Goal: Task Accomplishment & Management: Complete application form

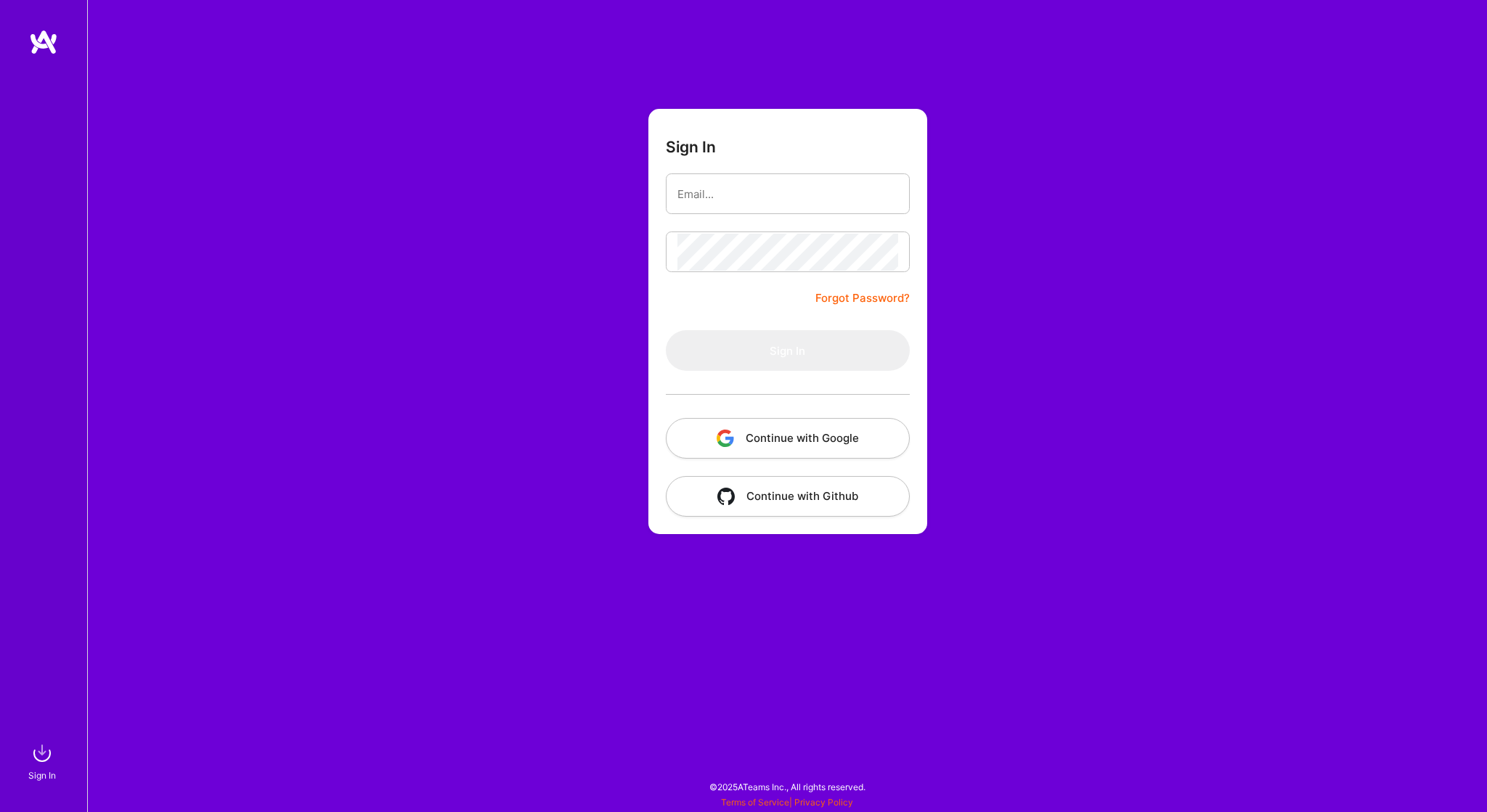
click at [804, 434] on button "Continue with Google" at bounding box center [787, 438] width 244 height 41
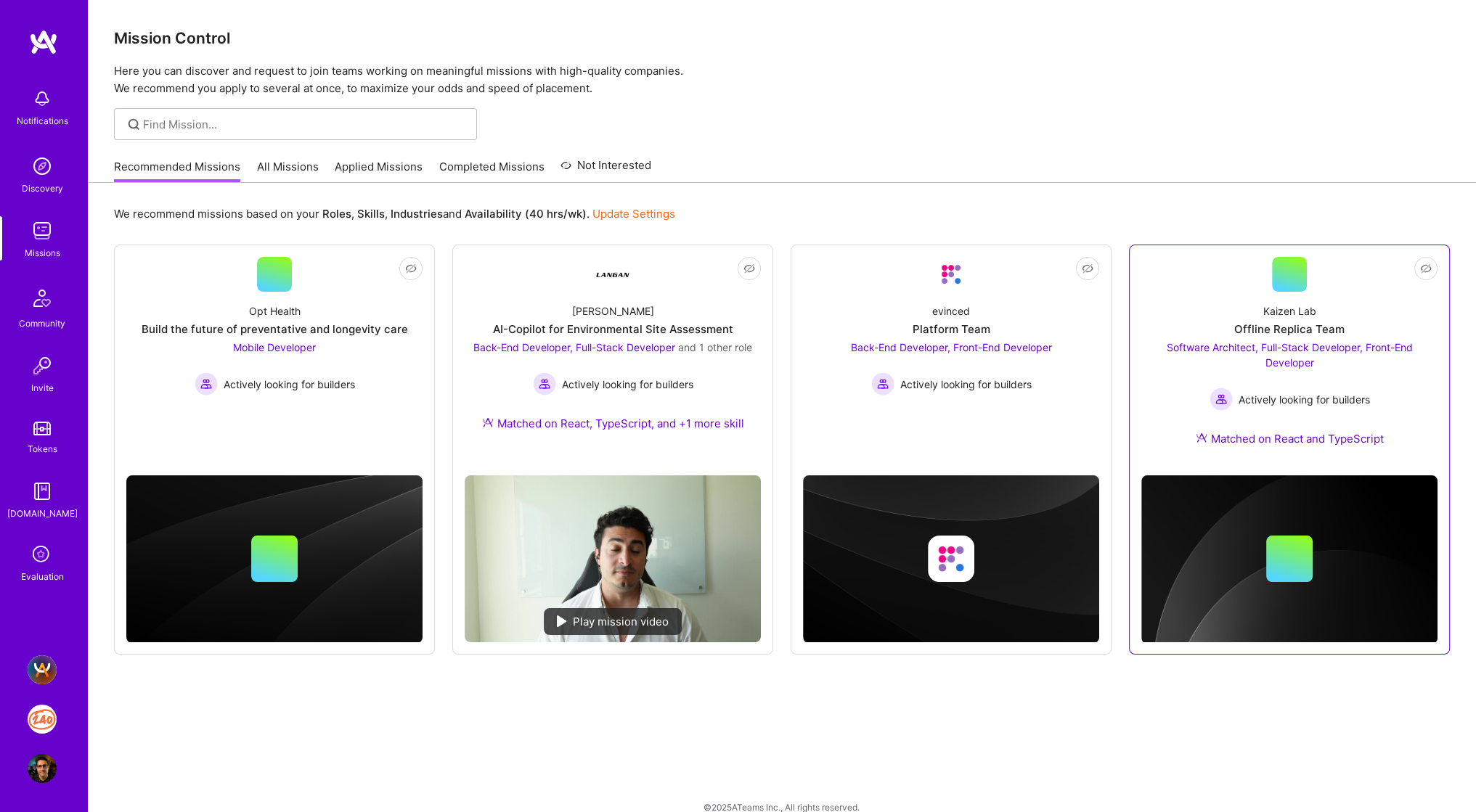
click at [1169, 393] on div "Actively looking for builders" at bounding box center [1290, 399] width 296 height 23
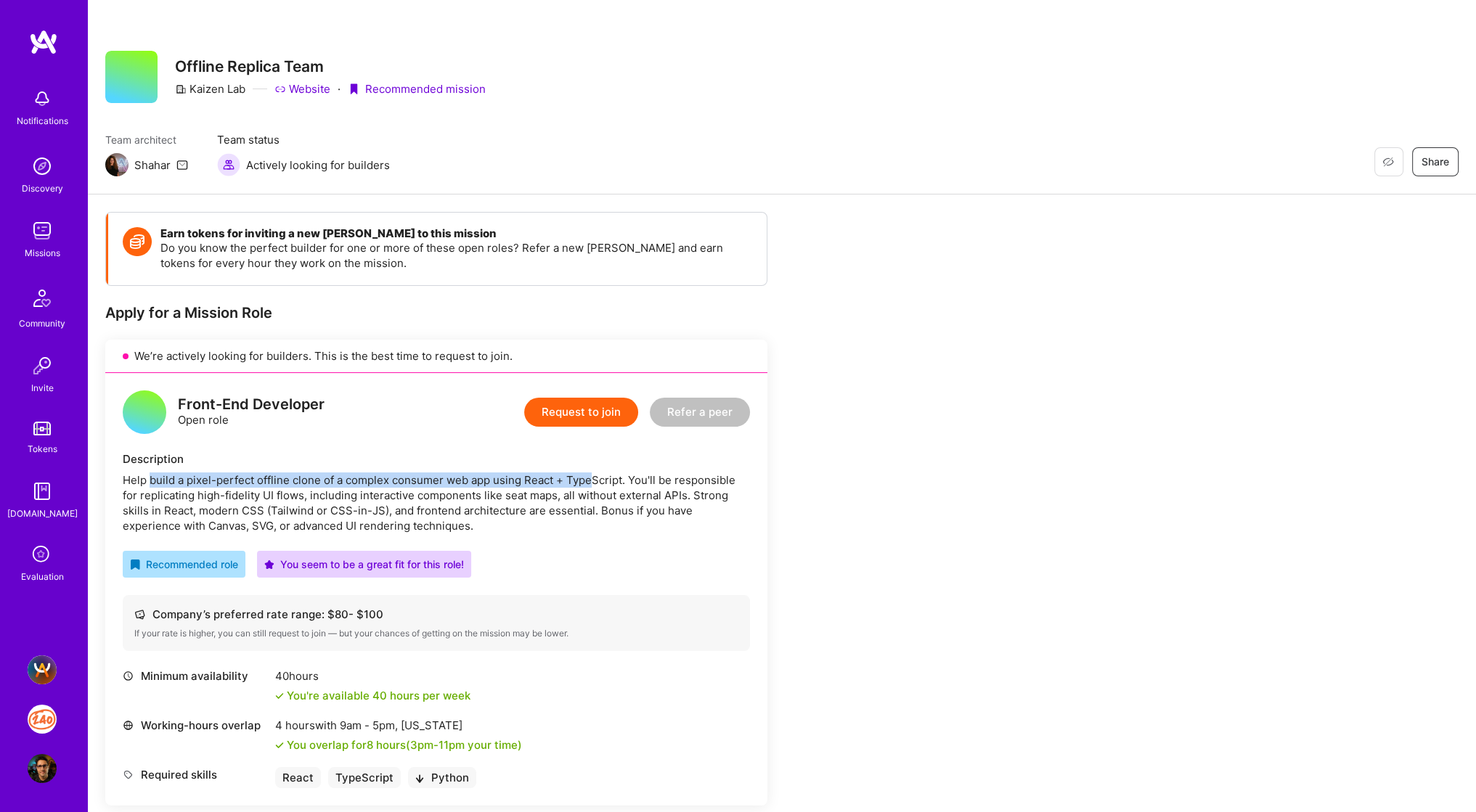
drag, startPoint x: 157, startPoint y: 478, endPoint x: 591, endPoint y: 486, distance: 434.1
click at [591, 486] on div "Help build a pixel-perfect offline clone of a complex consumer web app using Re…" at bounding box center [436, 503] width 627 height 61
click at [41, 239] on img at bounding box center [41, 230] width 29 height 29
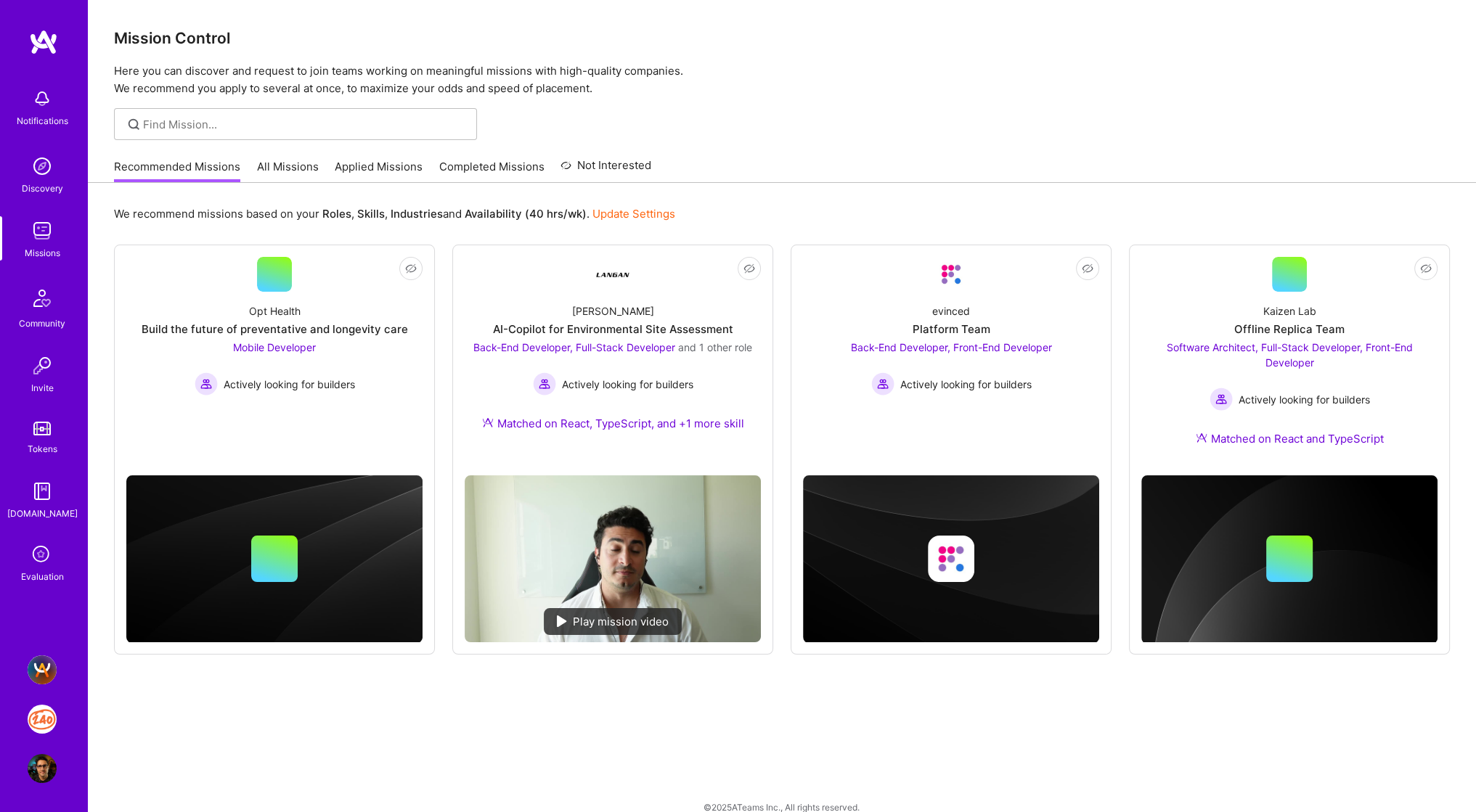
click at [371, 162] on link "Applied Missions" at bounding box center [378, 171] width 88 height 24
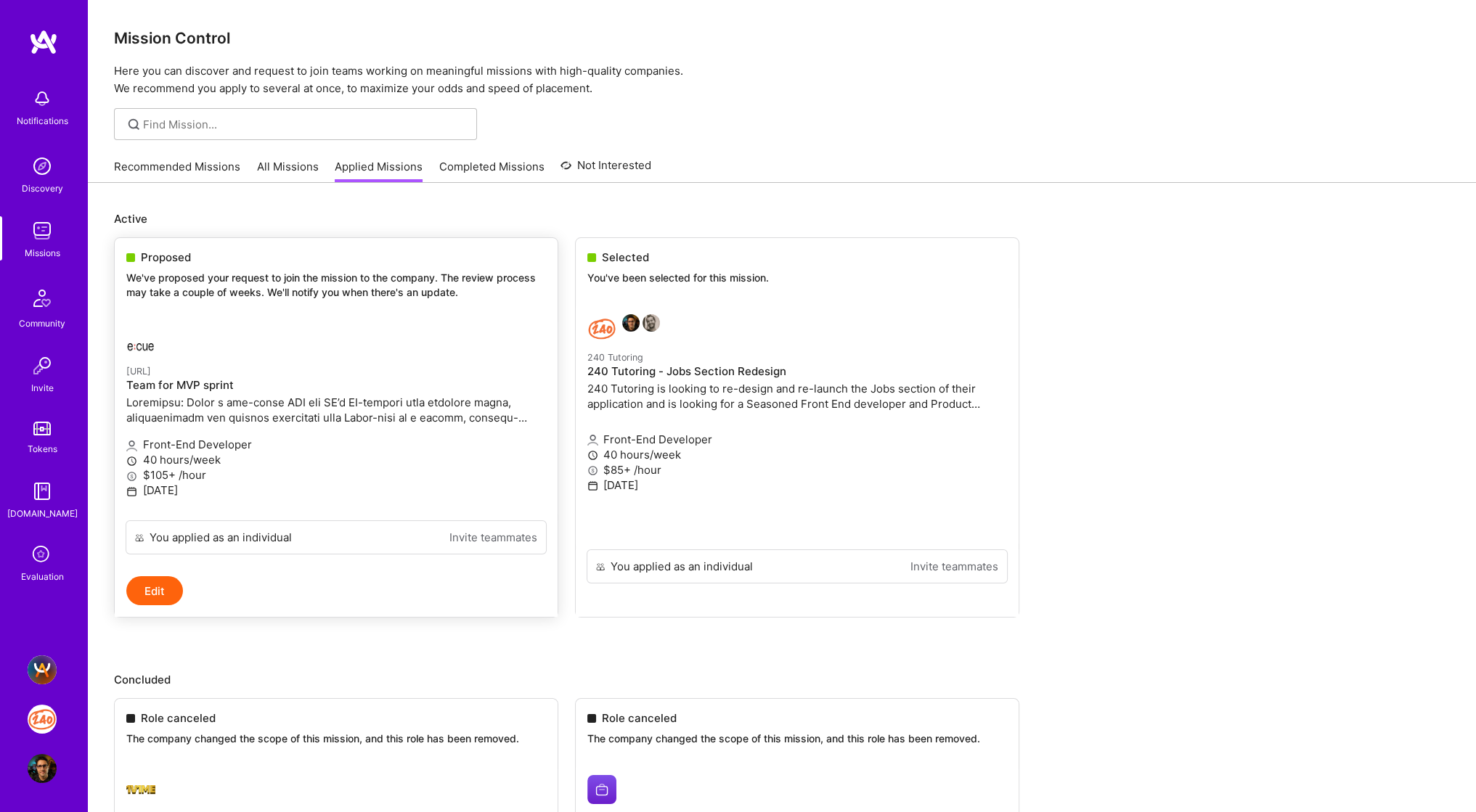
click at [137, 345] on img at bounding box center [140, 342] width 29 height 29
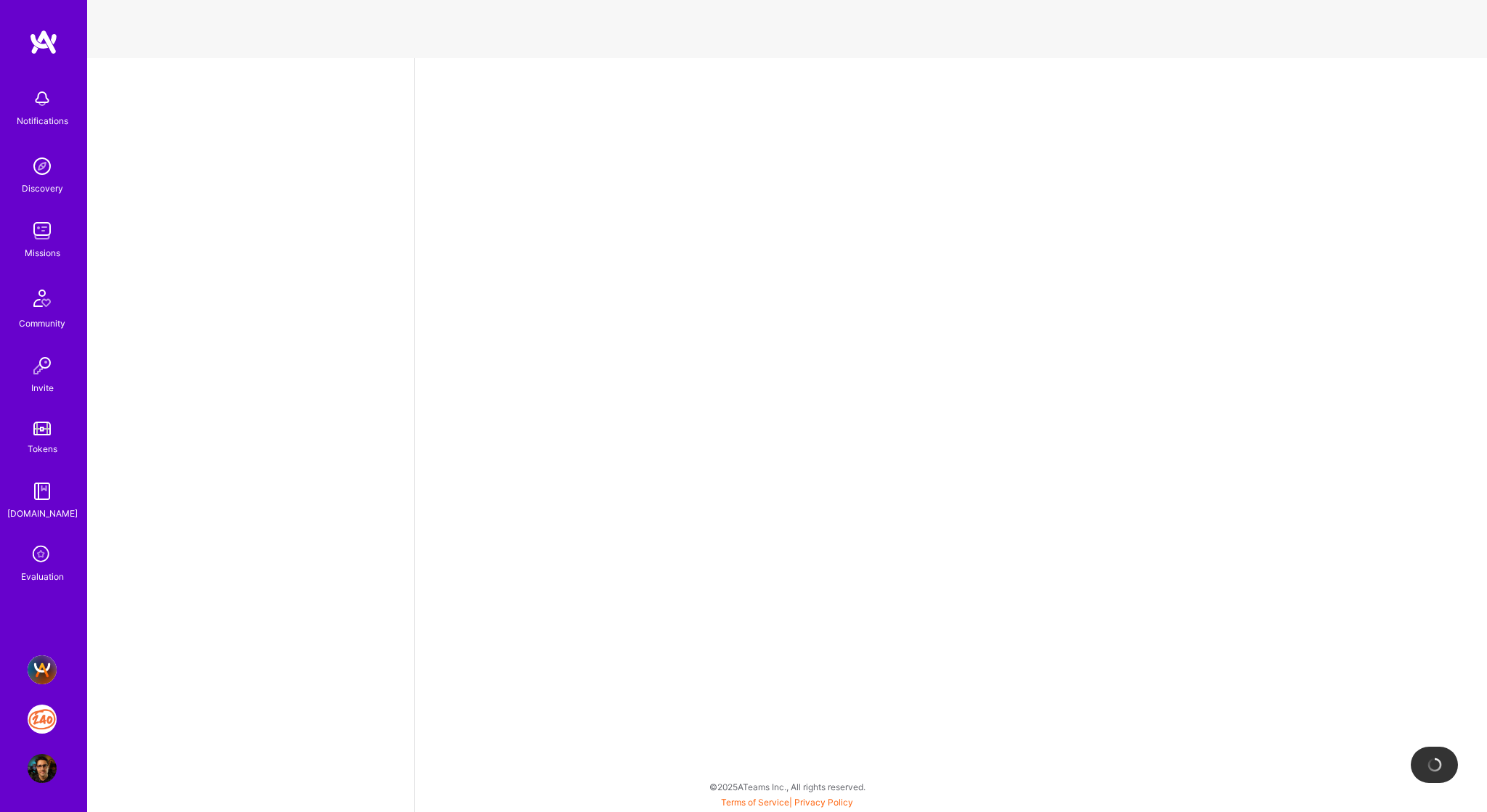
select select "RS"
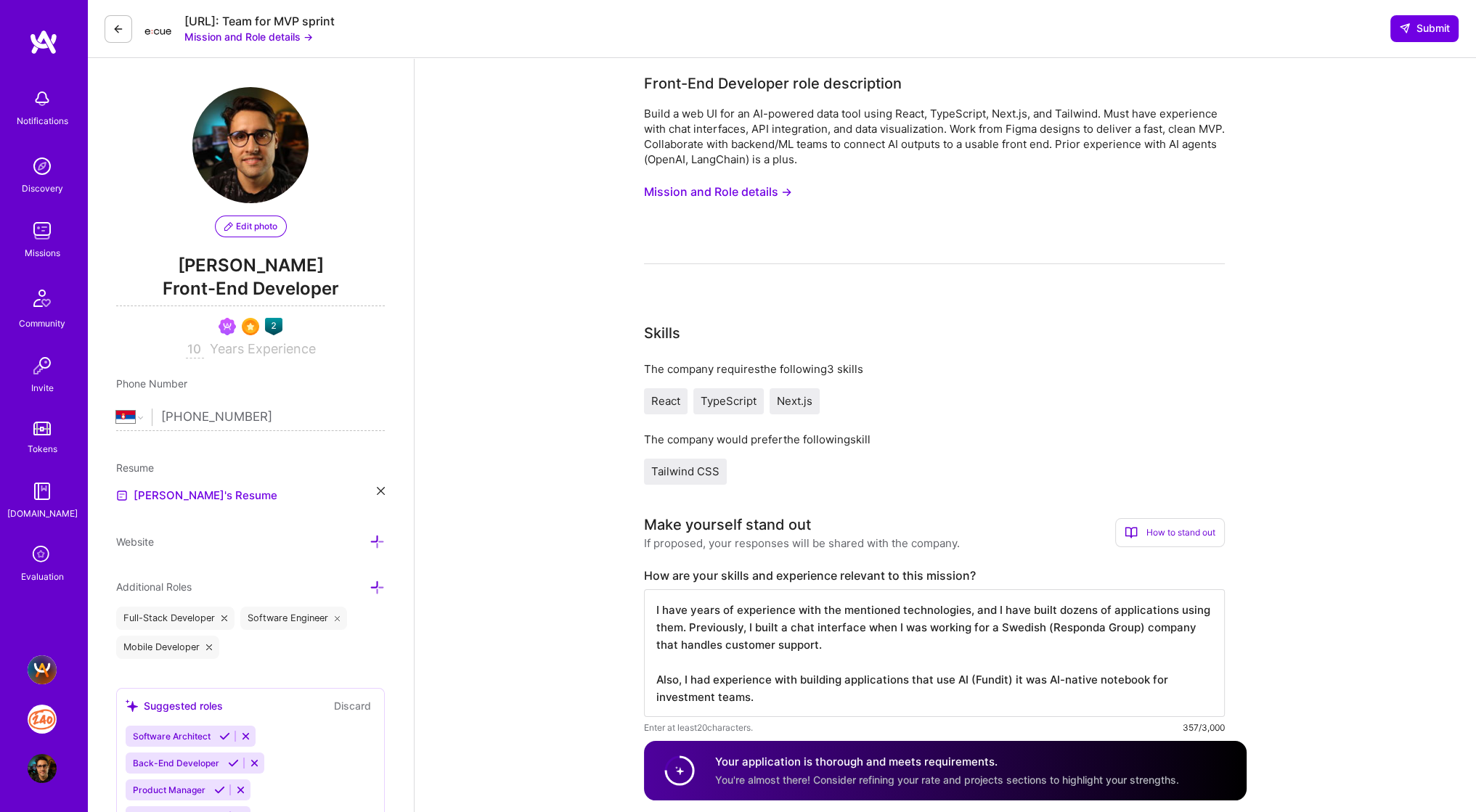
click at [244, 40] on button "Mission and Role details →" at bounding box center [248, 37] width 129 height 16
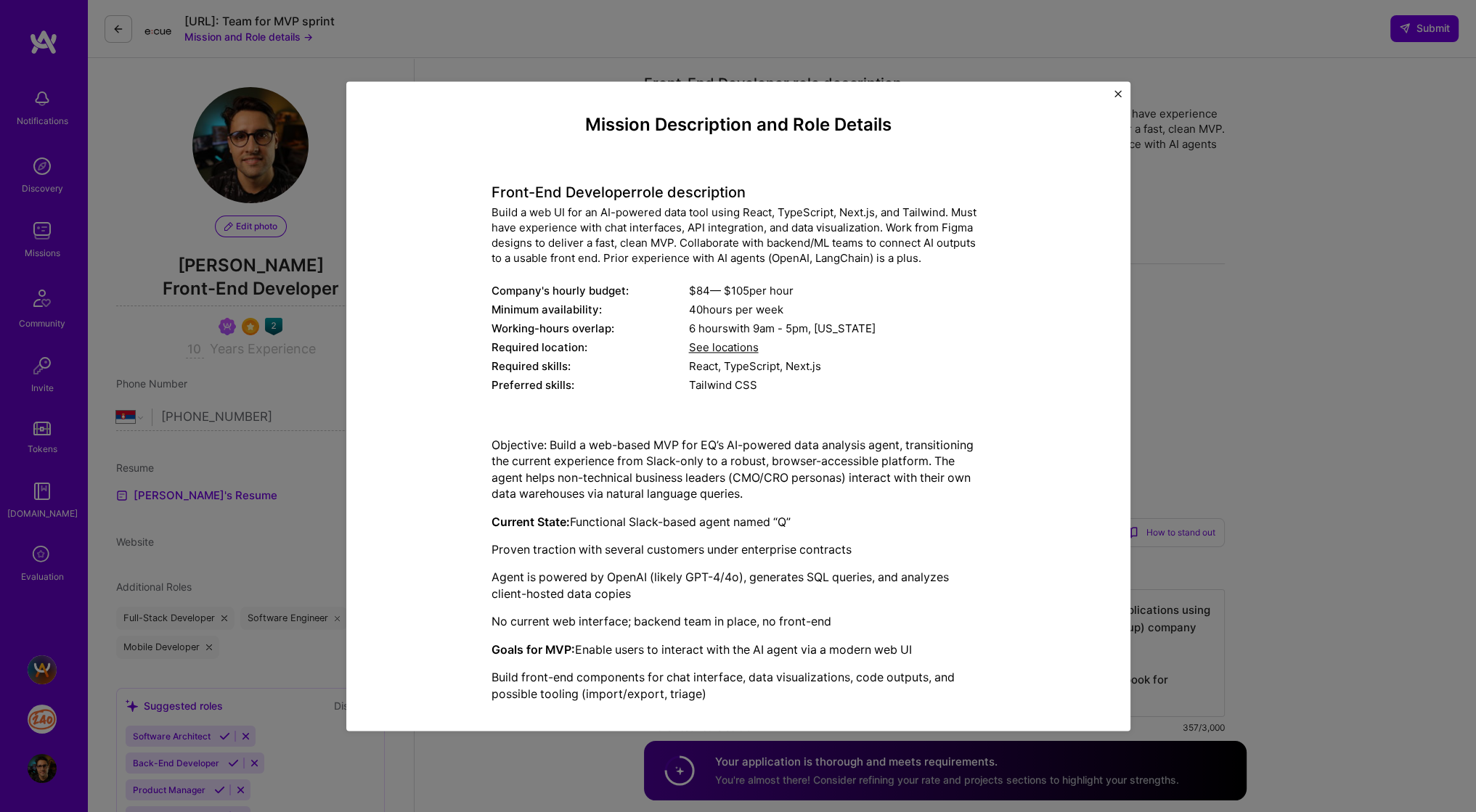
click at [261, 110] on div "Mission Description and Role Details Front-End Developer role description Build…" at bounding box center [738, 406] width 1476 height 812
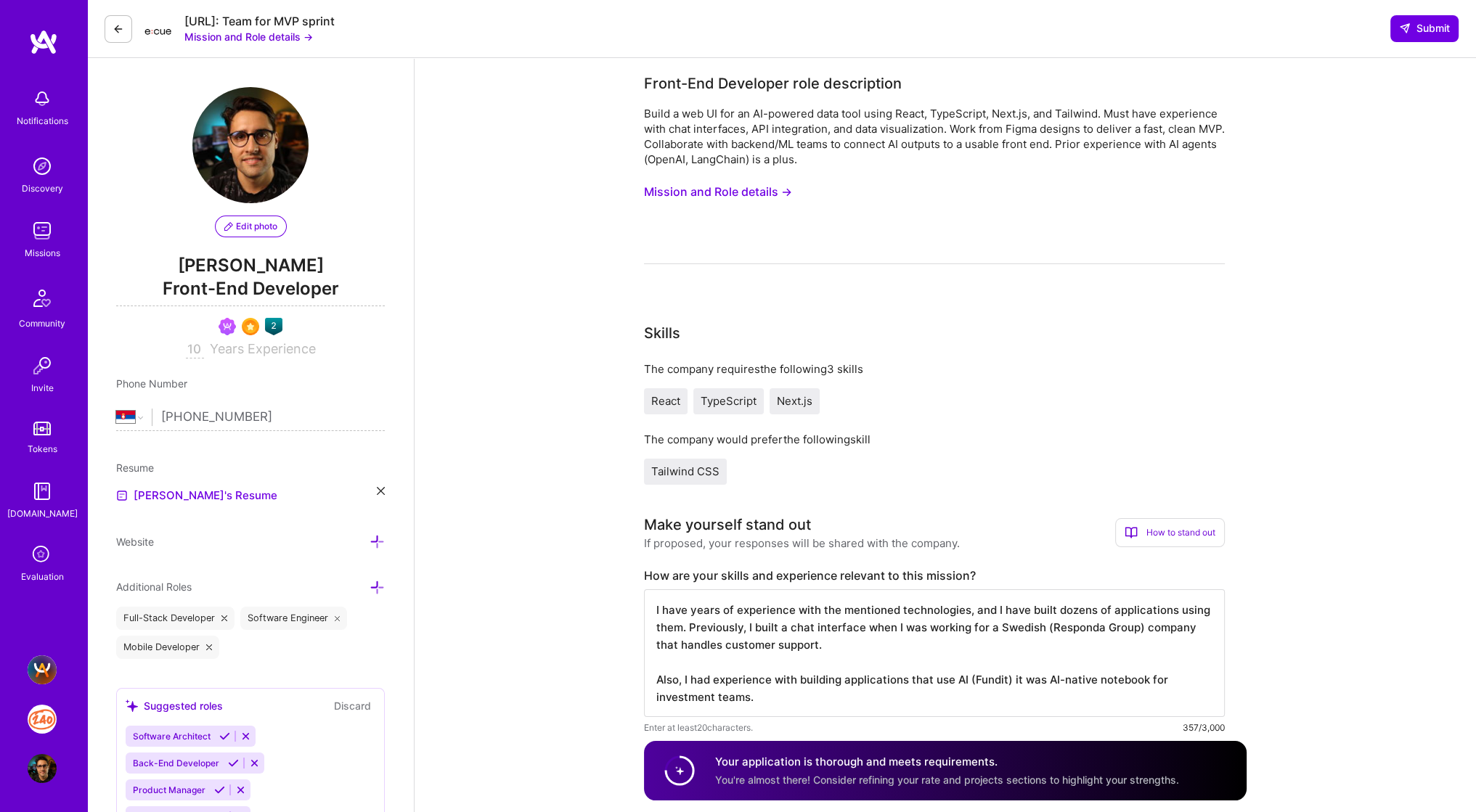
click at [111, 22] on button at bounding box center [118, 29] width 27 height 27
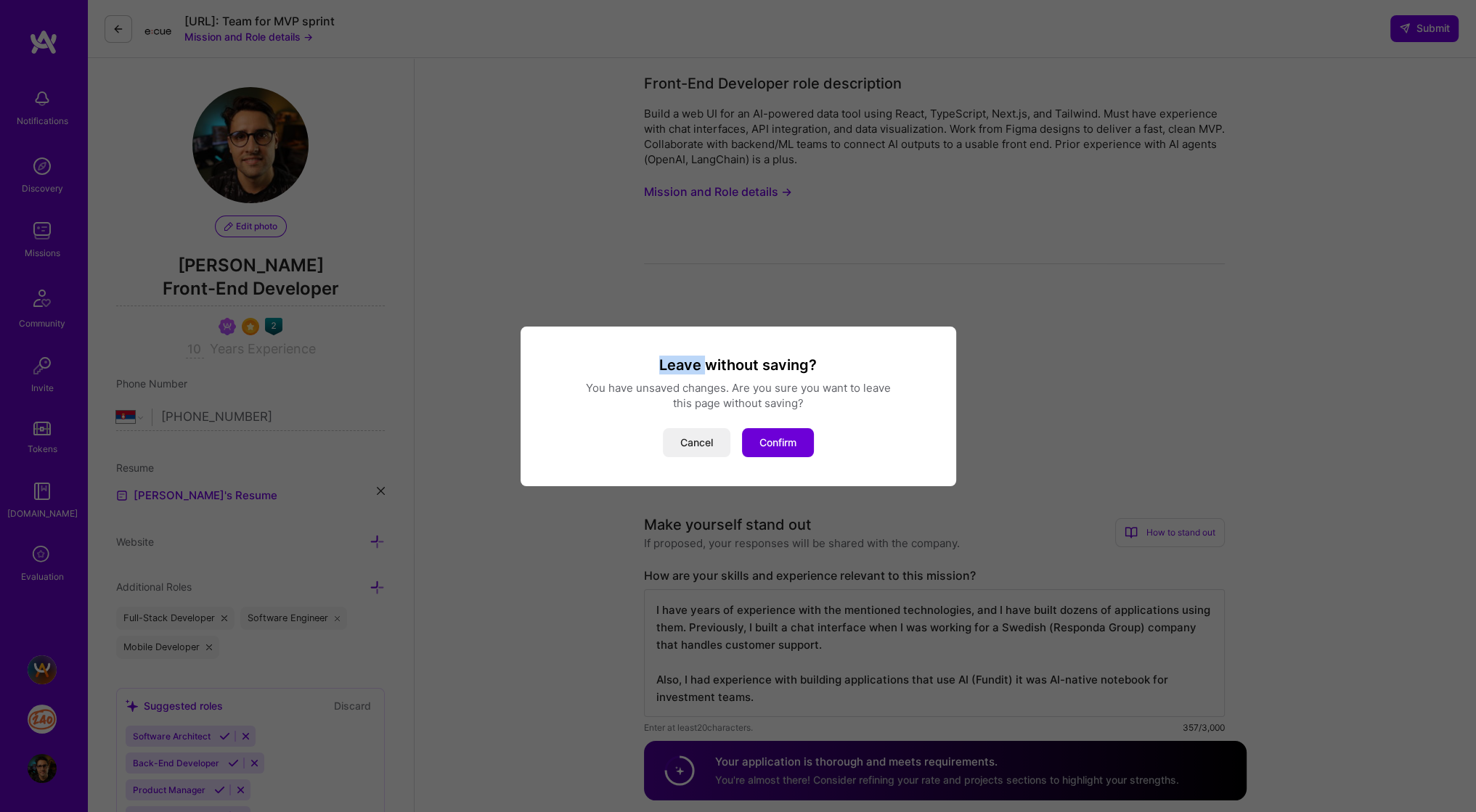
click at [111, 22] on div "Leave without saving? You have unsaved changes. Are you sure you want to leave …" at bounding box center [738, 406] width 1476 height 812
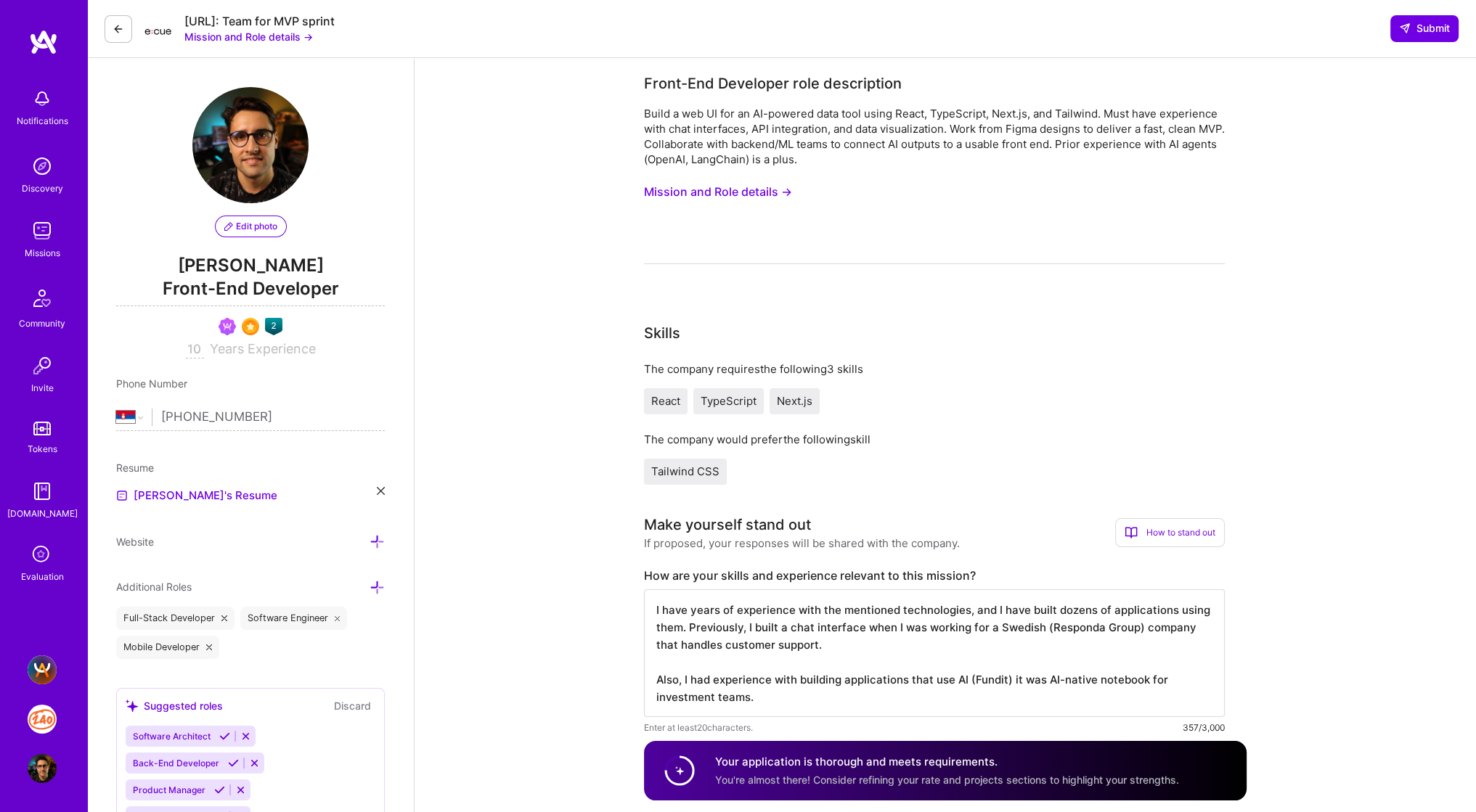
click at [111, 22] on button at bounding box center [118, 29] width 27 height 27
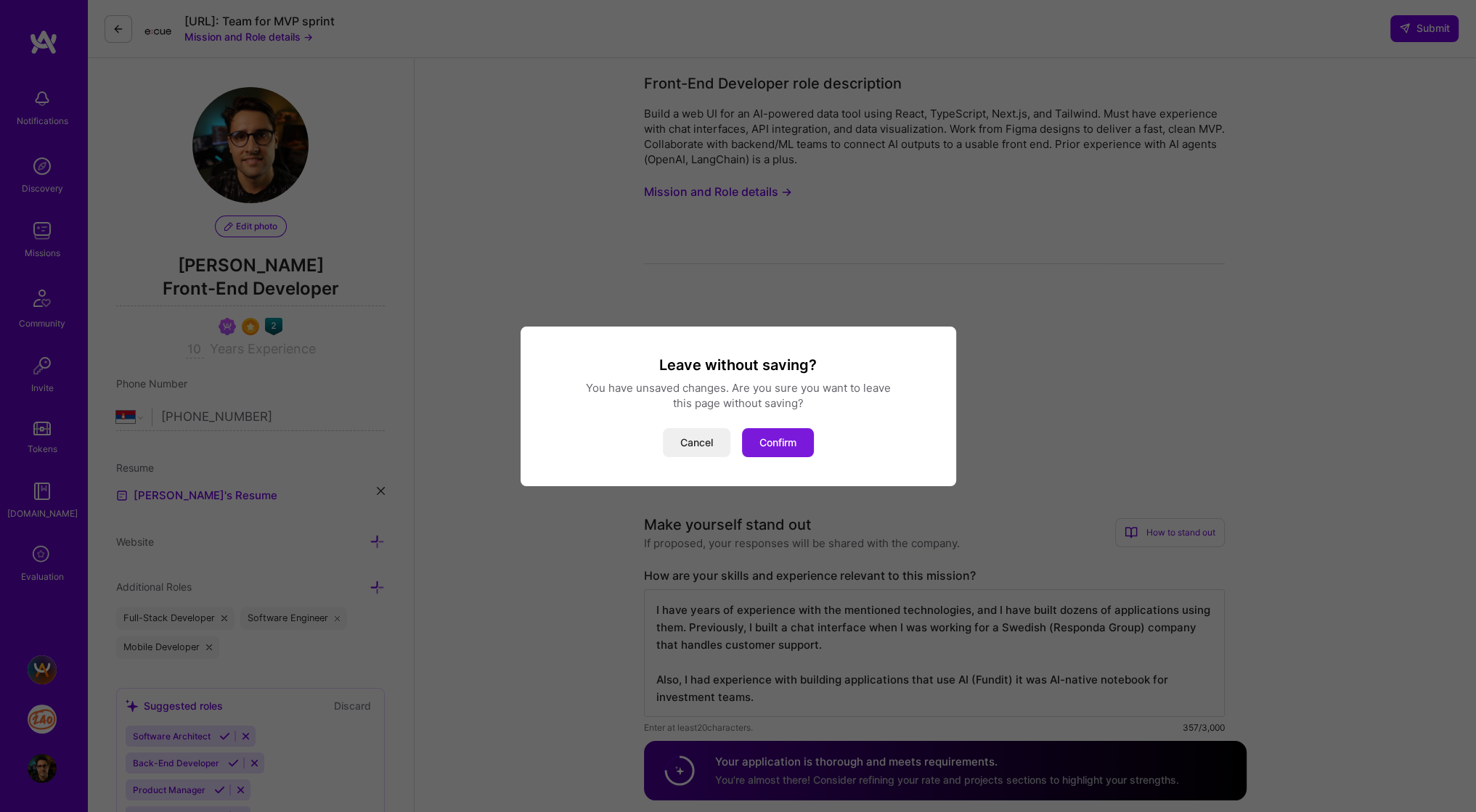
click at [779, 447] on button "Confirm" at bounding box center [778, 442] width 72 height 29
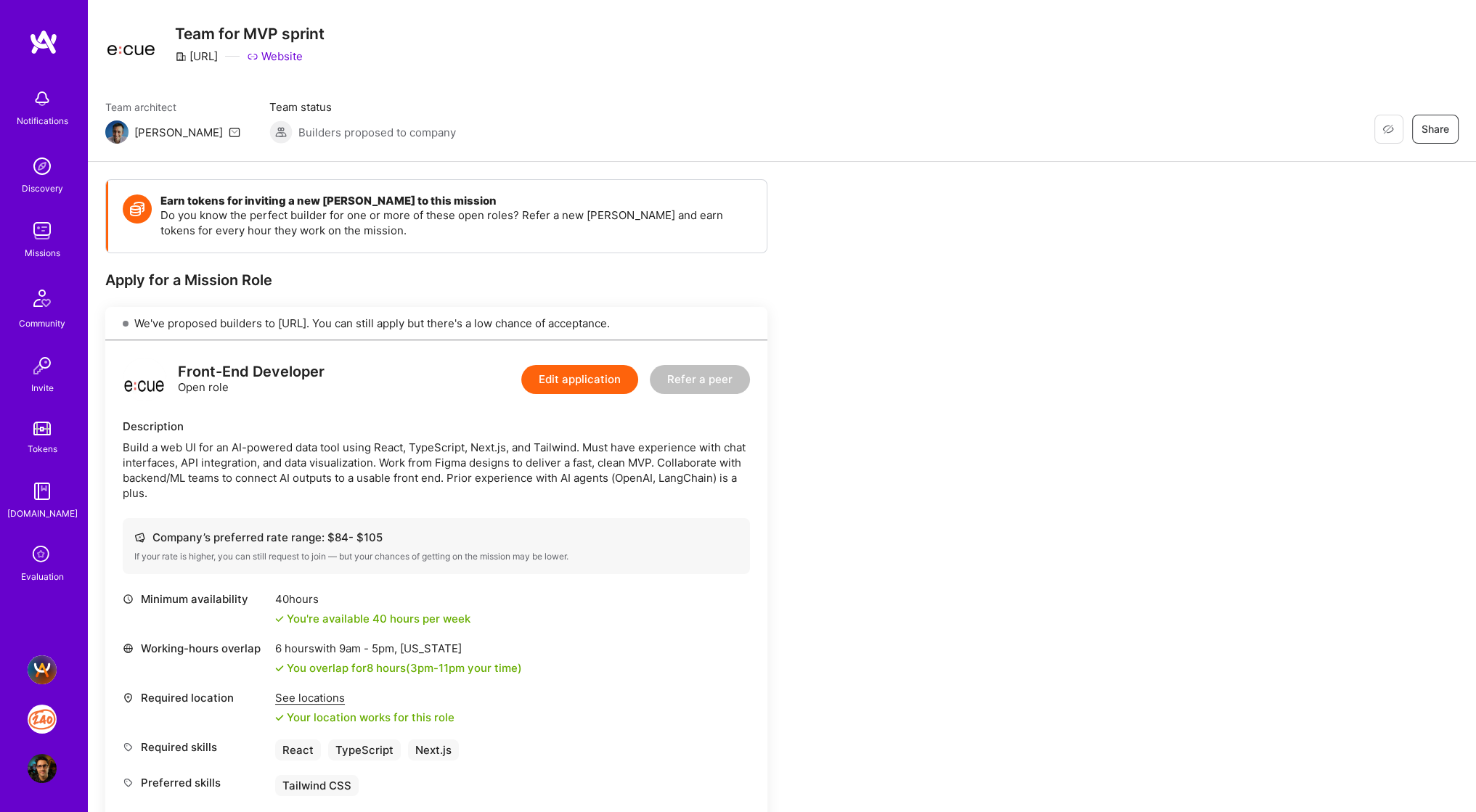
scroll to position [30, 0]
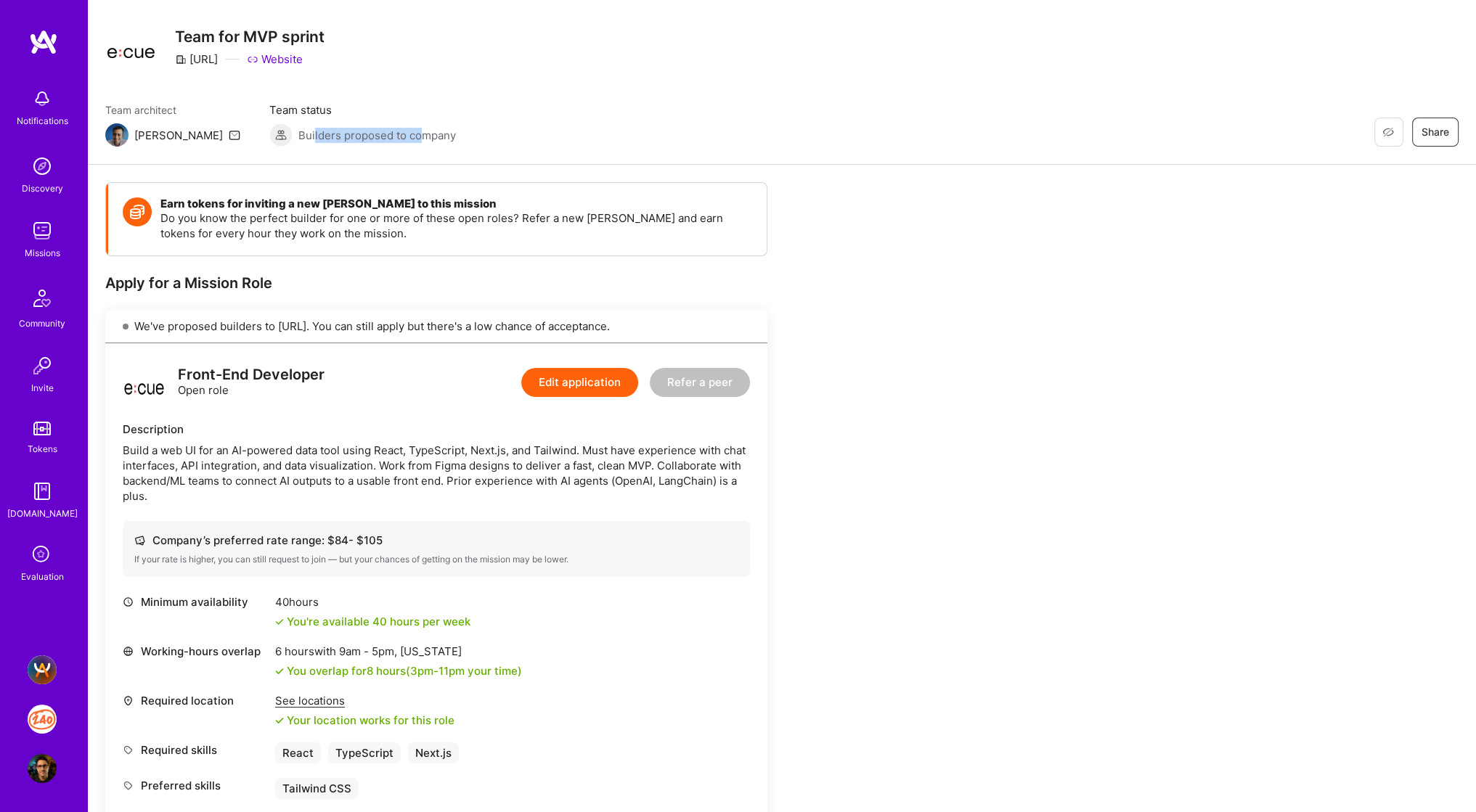
drag, startPoint x: 281, startPoint y: 135, endPoint x: 396, endPoint y: 134, distance: 115.0
click at [389, 135] on span "Builders proposed to company" at bounding box center [377, 136] width 158 height 16
